Goal: Information Seeking & Learning: Learn about a topic

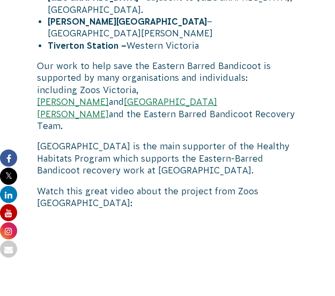
scroll to position [1052, 0]
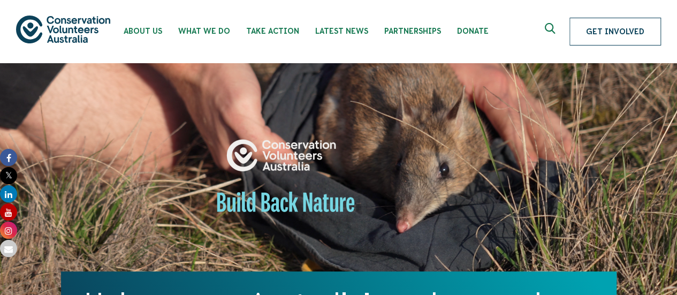
click at [584, 26] on link "Get Involved" at bounding box center [616, 32] width 92 height 28
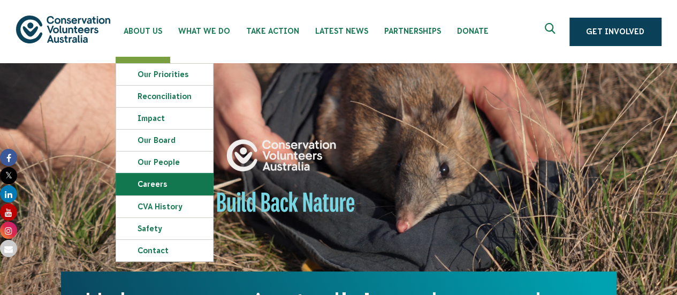
click at [176, 182] on link "Careers" at bounding box center [164, 184] width 97 height 21
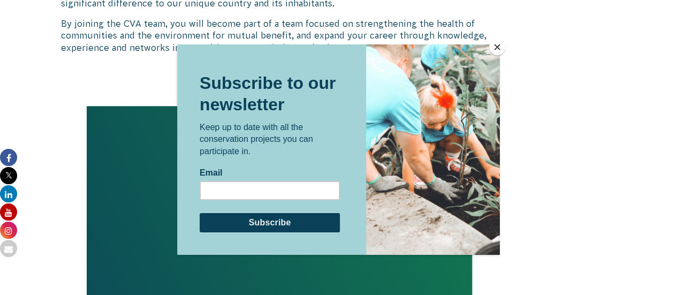
scroll to position [910, 0]
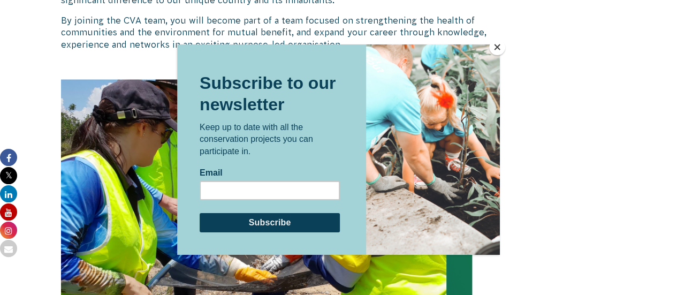
click at [492, 46] on button "Close" at bounding box center [497, 47] width 16 height 16
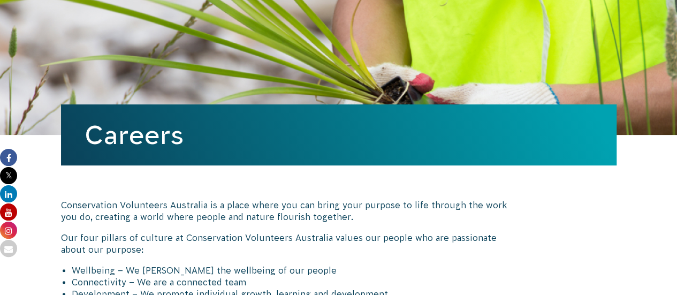
scroll to position [0, 0]
